Goal: Check status: Check status

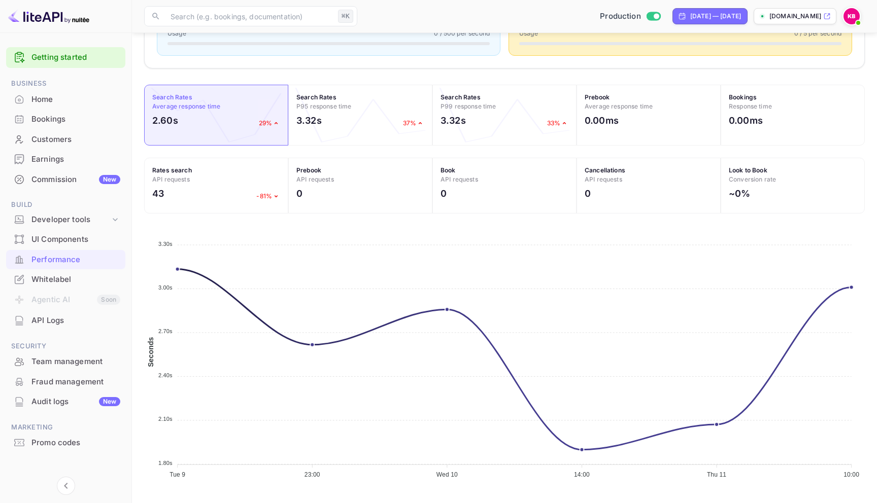
scroll to position [261, 720]
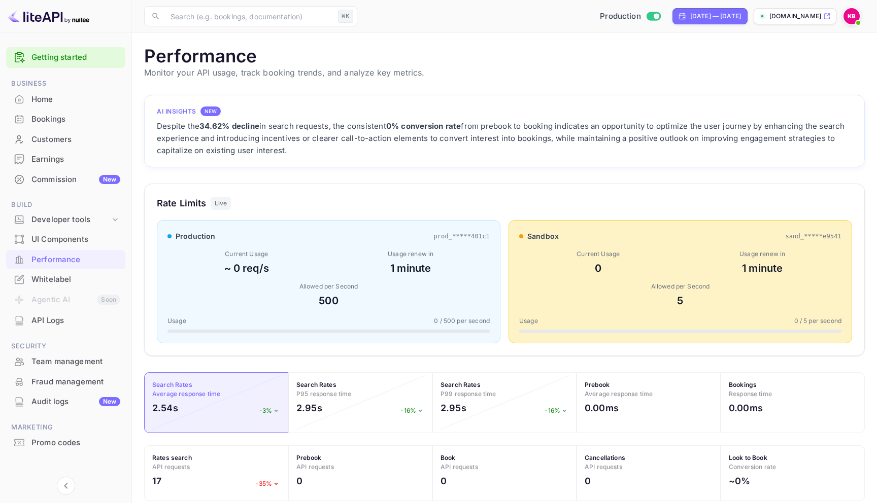
scroll to position [261, 720]
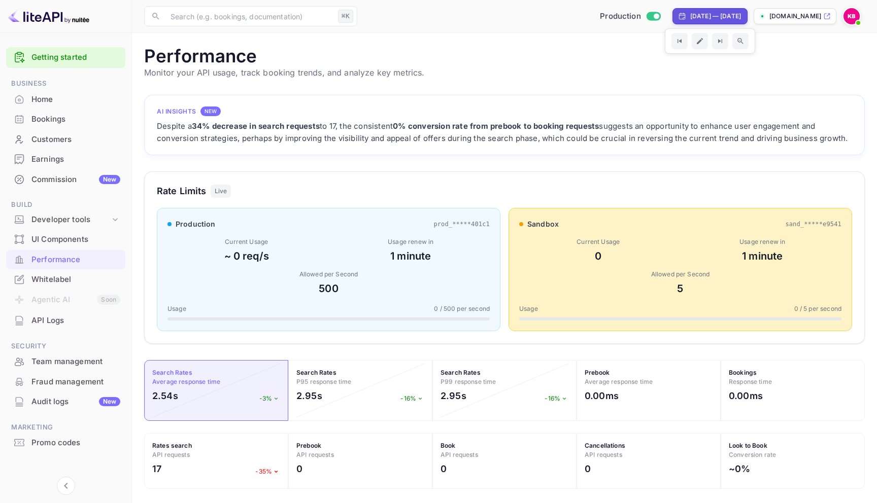
click at [730, 19] on div "[DATE] — [DATE]" at bounding box center [715, 16] width 51 height 9
select select "8"
select select "2025"
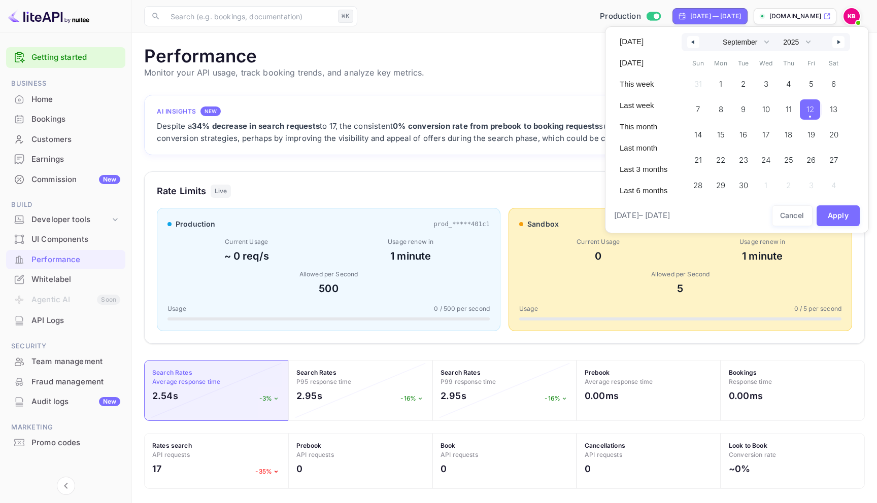
click at [812, 112] on span "12" at bounding box center [810, 109] width 8 height 18
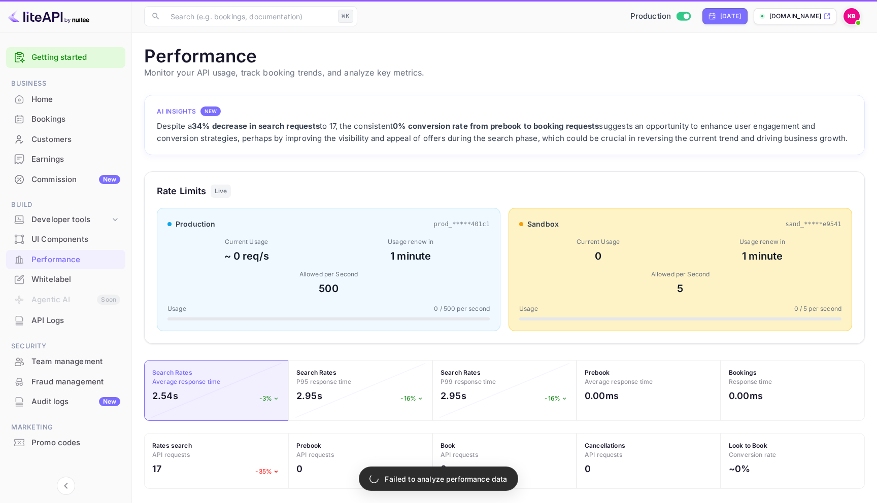
scroll to position [261, 720]
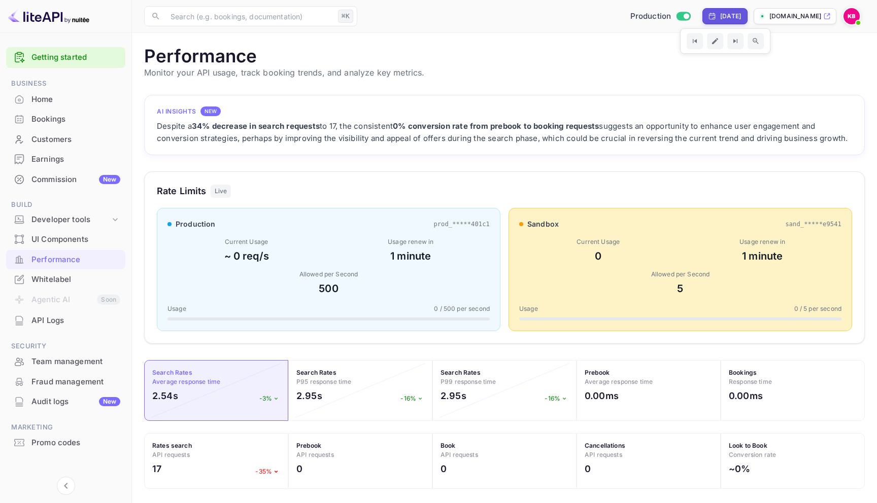
click at [723, 18] on div "[DATE]" at bounding box center [730, 16] width 21 height 9
select select "8"
select select "2025"
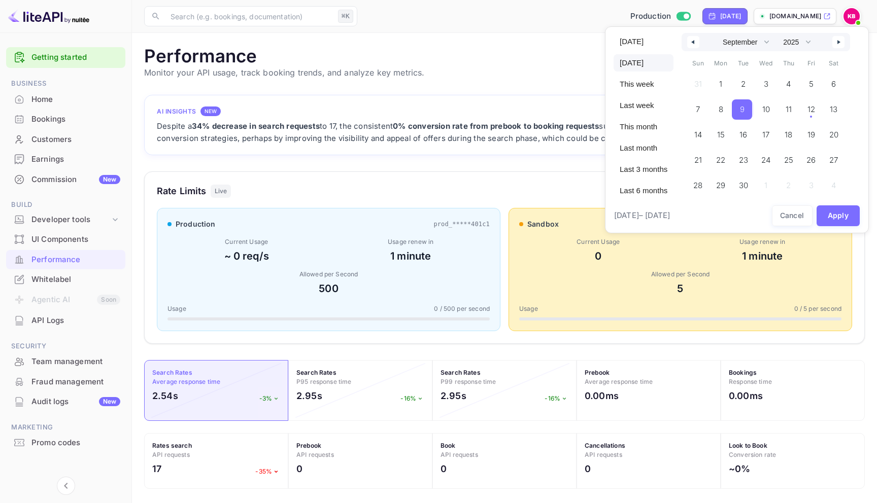
click at [745, 107] on span "9" at bounding box center [742, 109] width 20 height 20
click at [807, 109] on span "12" at bounding box center [811, 109] width 8 height 18
click at [833, 214] on button "Apply" at bounding box center [838, 215] width 44 height 21
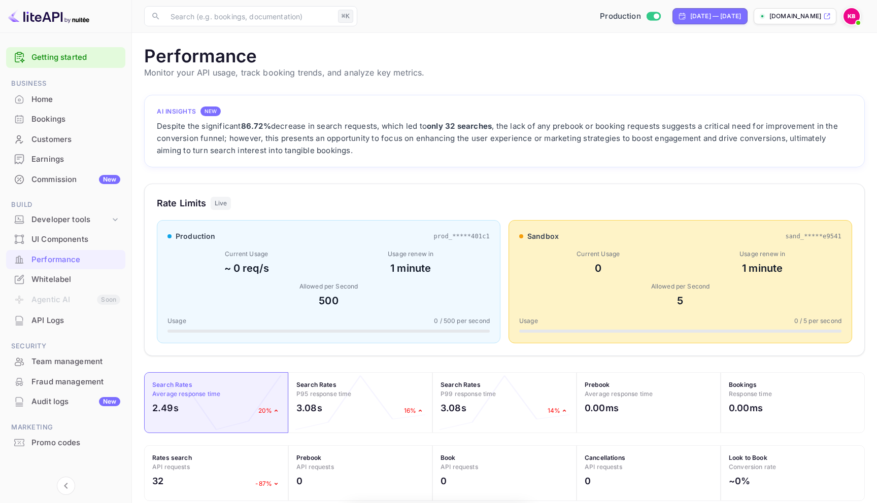
scroll to position [261, 720]
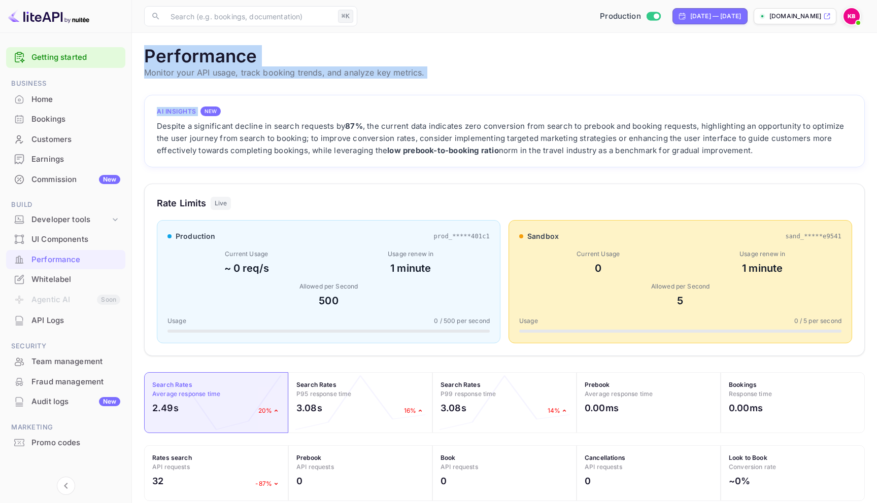
drag, startPoint x: 468, startPoint y: 80, endPoint x: 467, endPoint y: 40, distance: 40.1
click at [467, 40] on main "Performance Monitor your API usage, track booking trends, and analyze key metri…" at bounding box center [504, 412] width 745 height 758
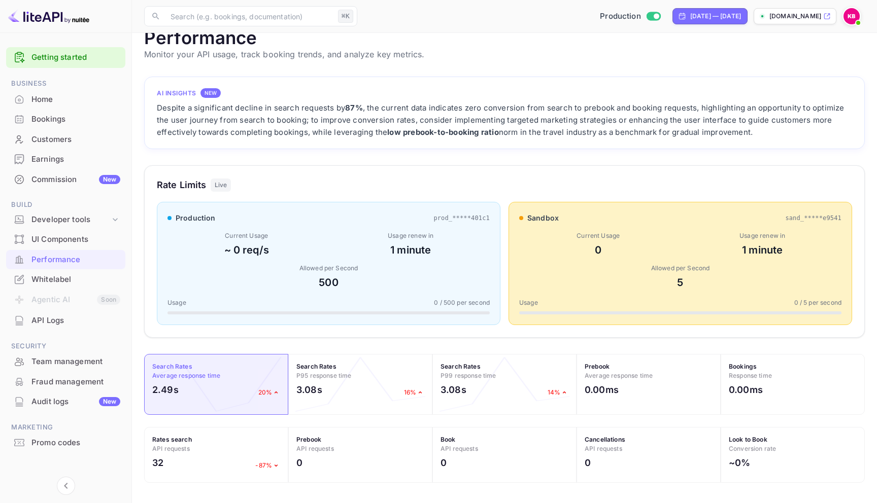
scroll to position [0, 0]
